Goal: Information Seeking & Learning: Find specific fact

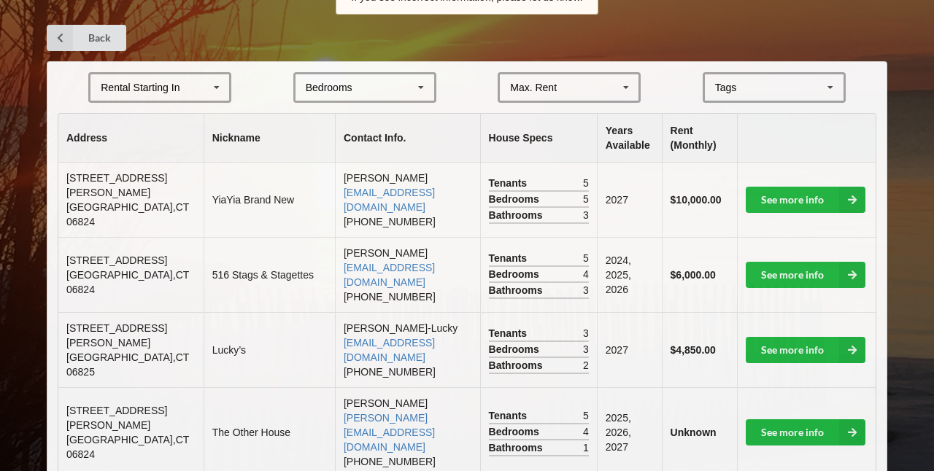
scroll to position [292, 0]
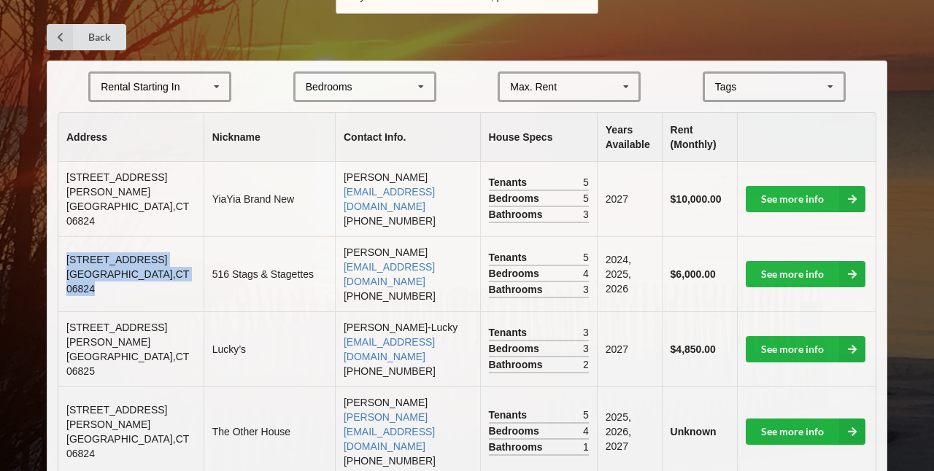
copy td "[STREET_ADDRESS]"
drag, startPoint x: 67, startPoint y: 241, endPoint x: 160, endPoint y: 261, distance: 95.6
click at [160, 261] on td "[STREET_ADDRESS]" at bounding box center [130, 273] width 145 height 75
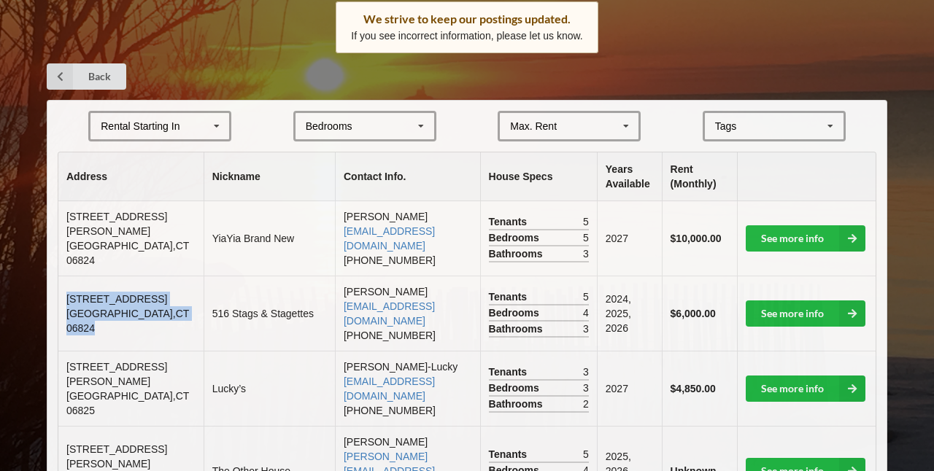
scroll to position [253, 0]
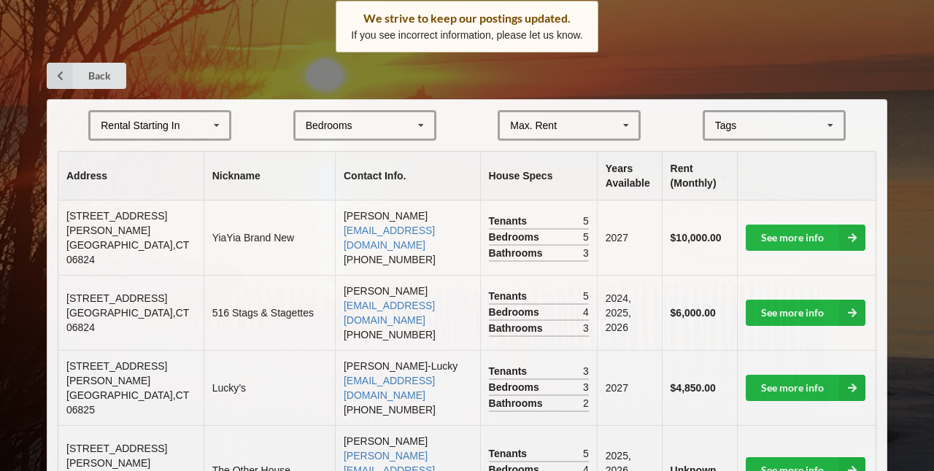
click at [517, 110] on div "Max. Rent $4,000 $5,000 $6,000 $7,000 $8,000 $9,000 $10,000 $11,000 $12,000 $13…" at bounding box center [568, 125] width 143 height 31
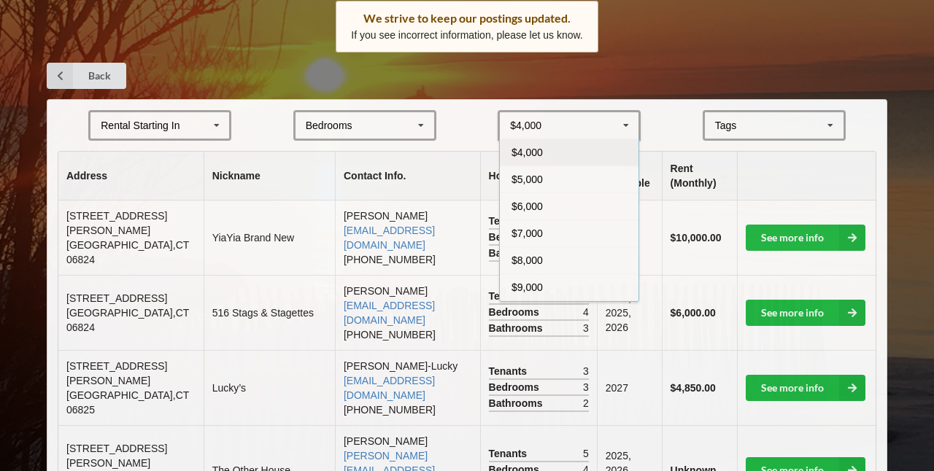
click at [371, 120] on div "Bedrooms 1 2 3 4 5 6 7 8" at bounding box center [364, 125] width 143 height 31
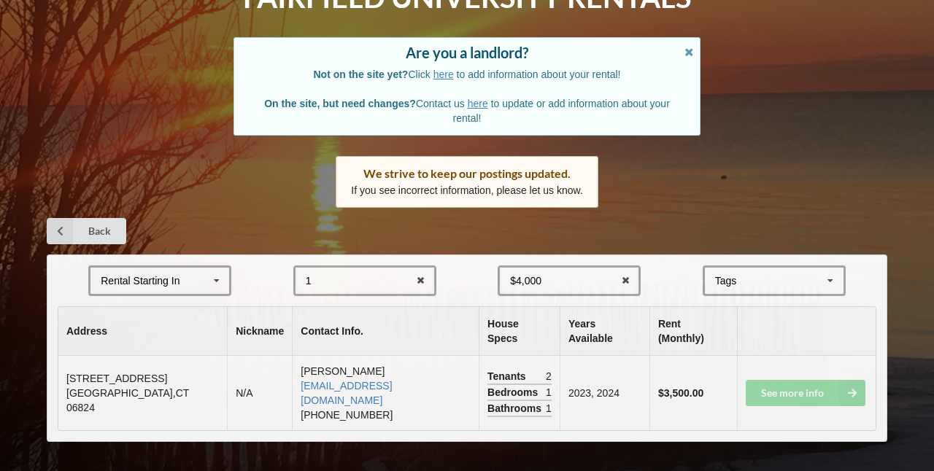
scroll to position [65, 0]
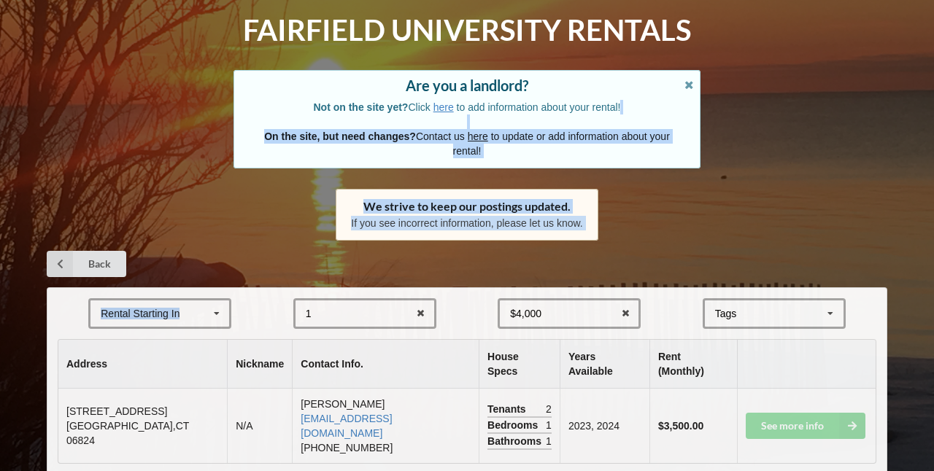
click at [214, 121] on div "Home Add Listing FAQ Fairfield University Rentals Are you a landlord? Not on th…" at bounding box center [467, 219] width 934 height 569
click at [193, 309] on div "Rental Starting In [DATE] 2026 2027 2028" at bounding box center [159, 313] width 143 height 31
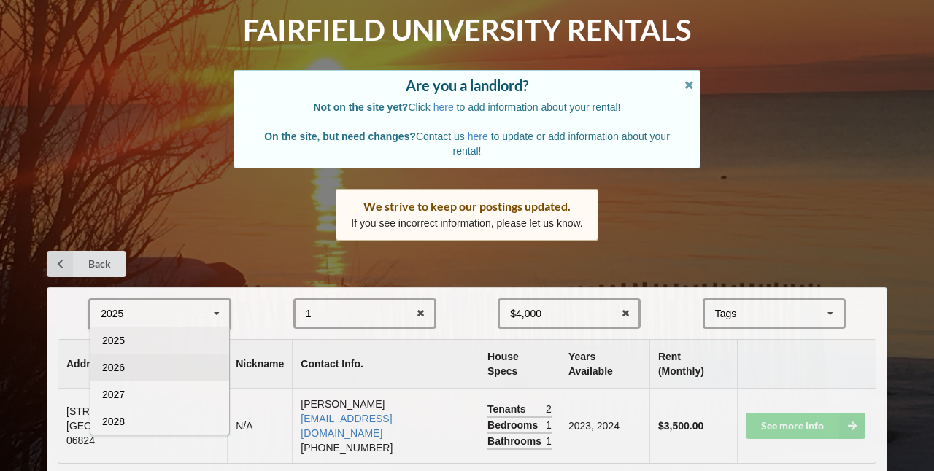
click at [156, 356] on div "2026" at bounding box center [159, 367] width 139 height 27
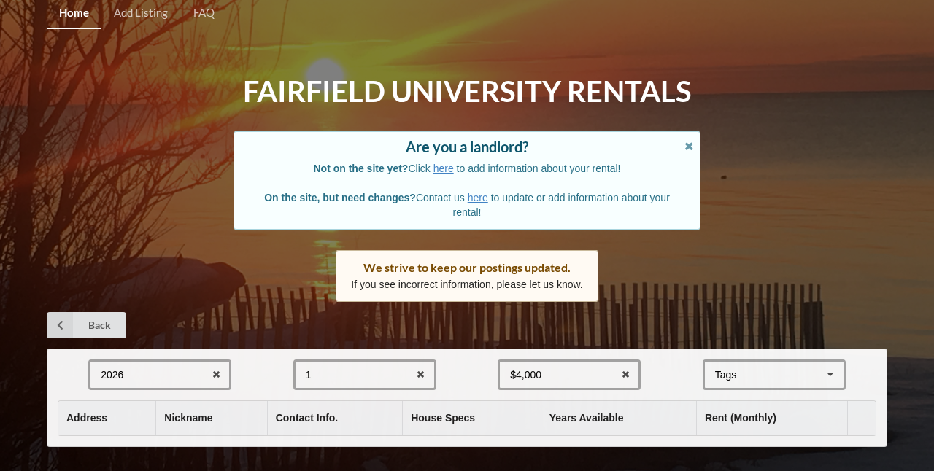
scroll to position [3, 0]
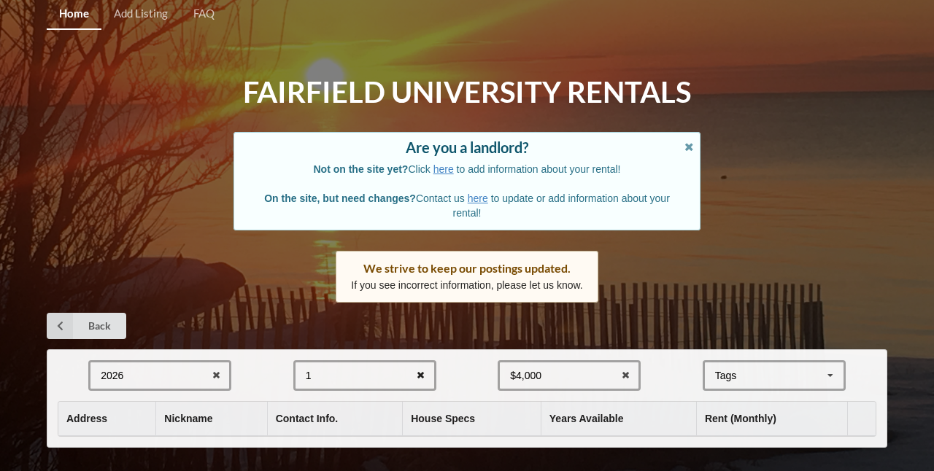
click at [424, 373] on icon at bounding box center [420, 375] width 23 height 27
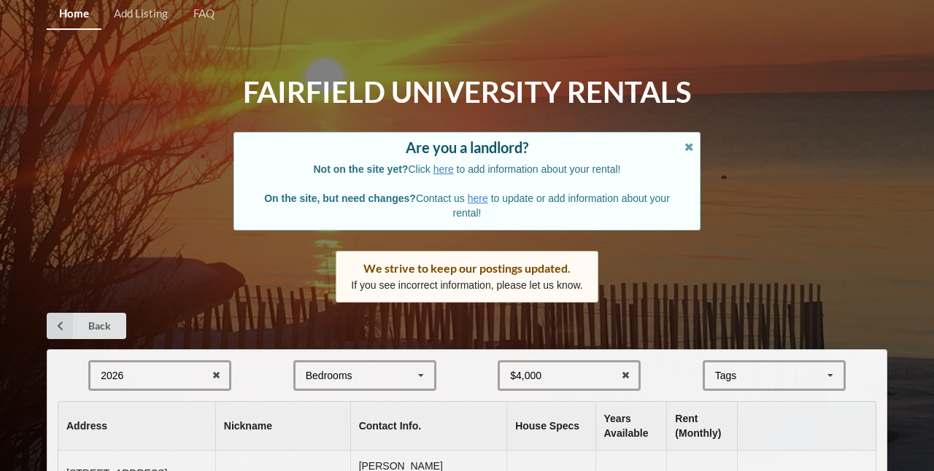
scroll to position [168, 0]
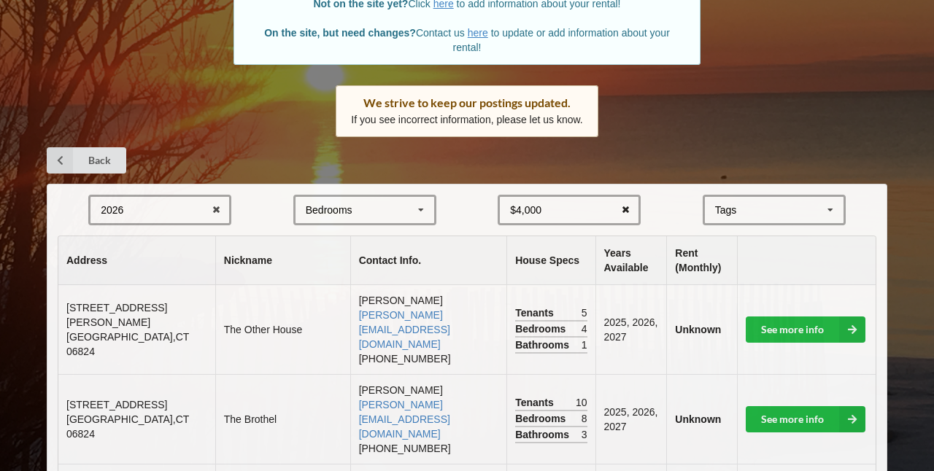
click at [626, 207] on icon at bounding box center [625, 210] width 23 height 27
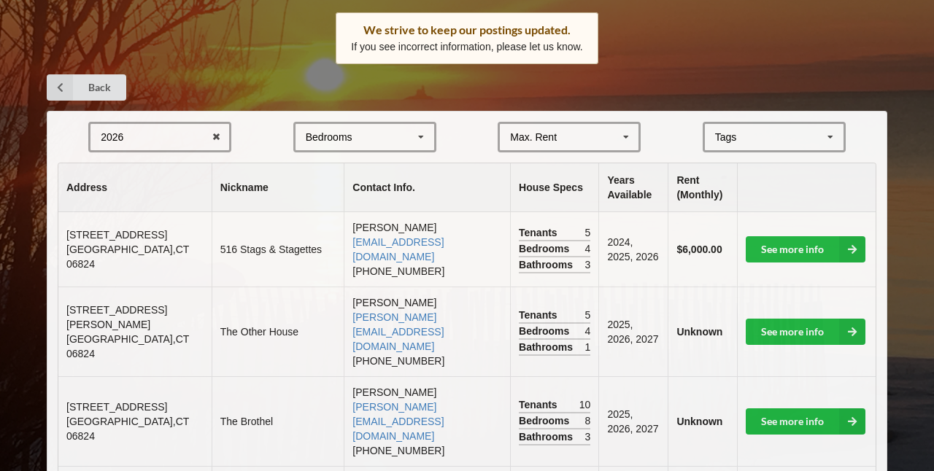
scroll to position [256, 0]
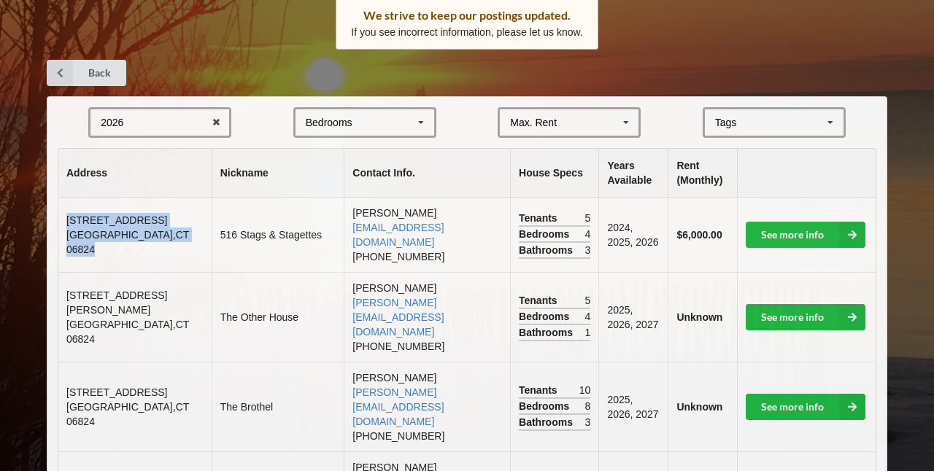
copy td "[STREET_ADDRESS]"
drag, startPoint x: 63, startPoint y: 214, endPoint x: 164, endPoint y: 232, distance: 102.2
click at [164, 232] on td "[STREET_ADDRESS]" at bounding box center [134, 235] width 153 height 74
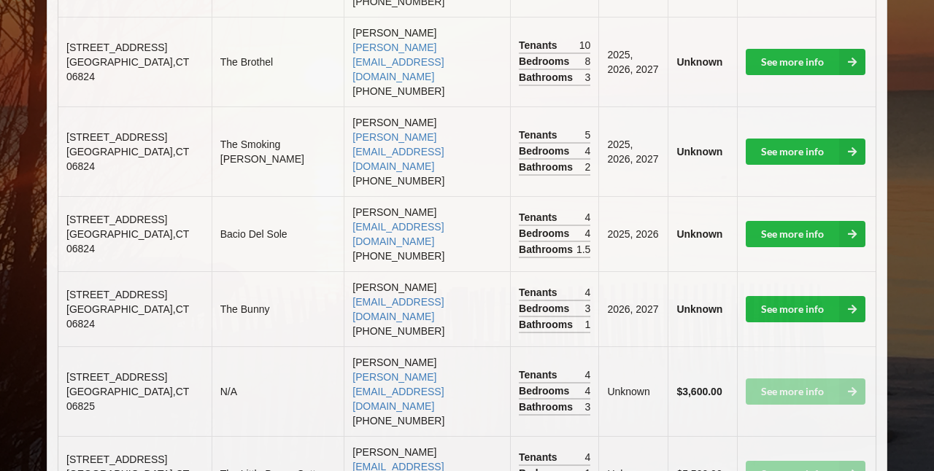
scroll to position [589, 0]
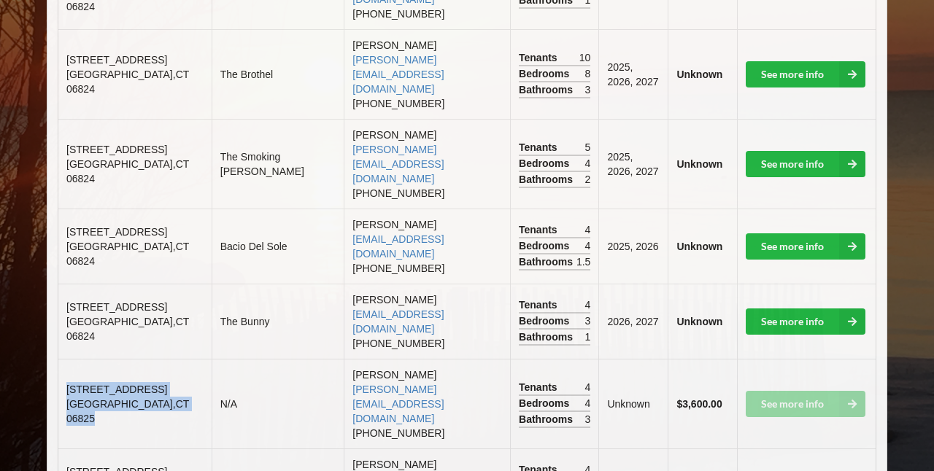
copy td "[STREET_ADDRESS]"
drag, startPoint x: 69, startPoint y: 257, endPoint x: 173, endPoint y: 278, distance: 105.6
click at [173, 359] on td "[STREET_ADDRESS]" at bounding box center [134, 404] width 153 height 90
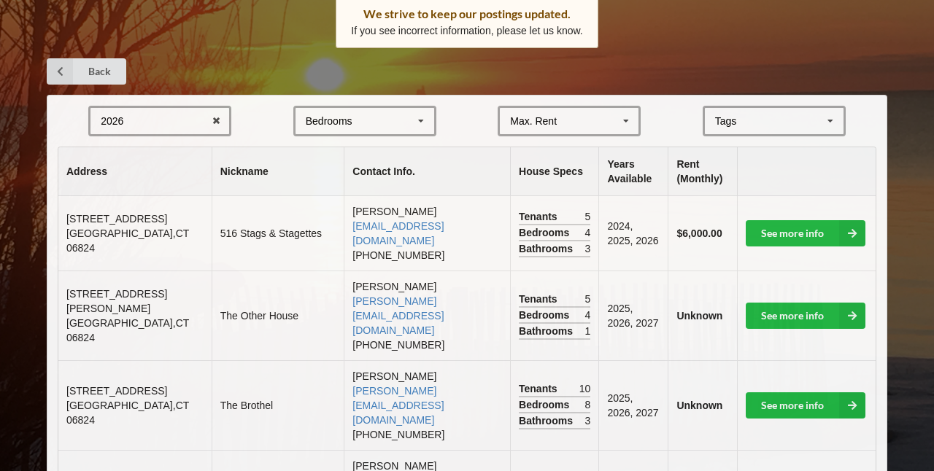
scroll to position [258, 0]
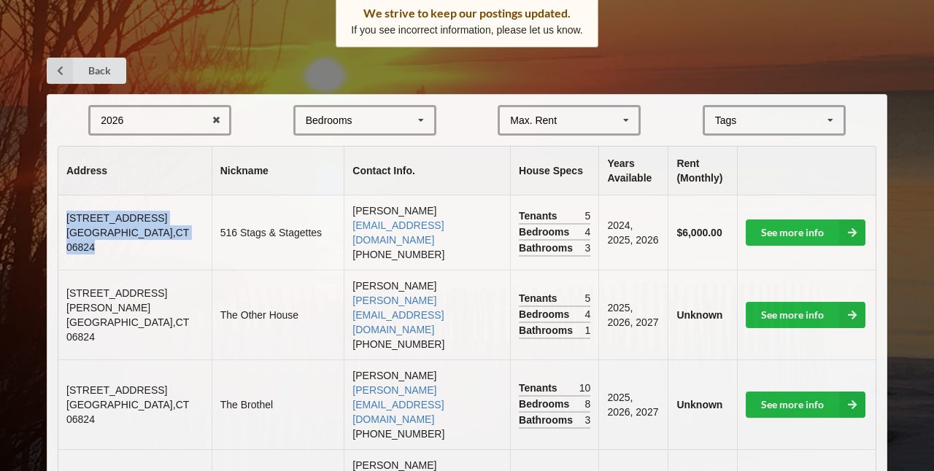
copy td "[STREET_ADDRESS]"
drag, startPoint x: 67, startPoint y: 212, endPoint x: 183, endPoint y: 228, distance: 117.0
click at [183, 228] on td "[STREET_ADDRESS]" at bounding box center [134, 232] width 153 height 74
